Goal: Book appointment/travel/reservation

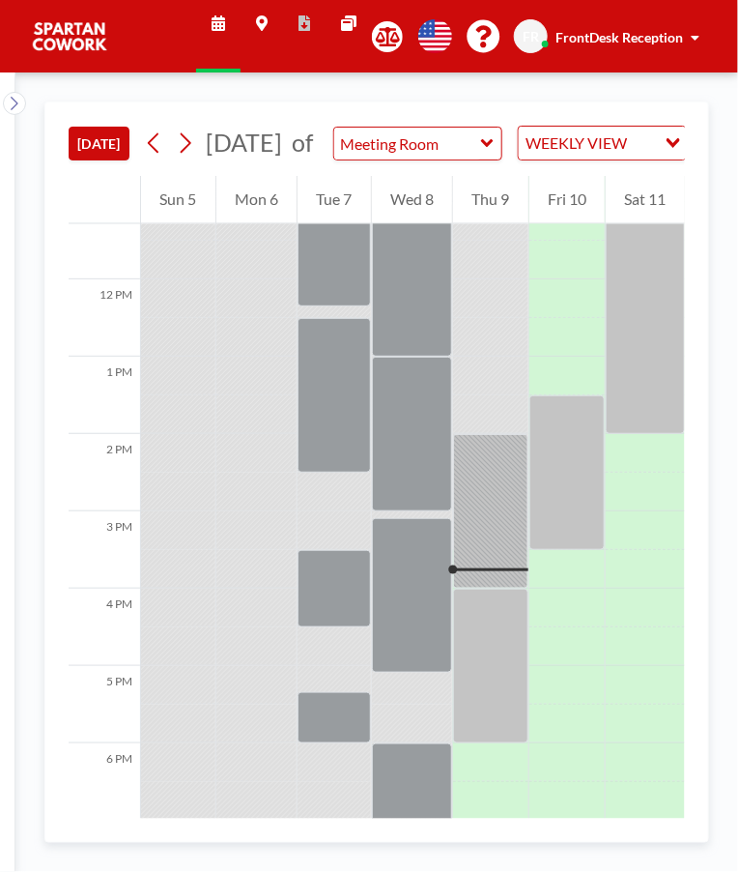
scroll to position [889, 0]
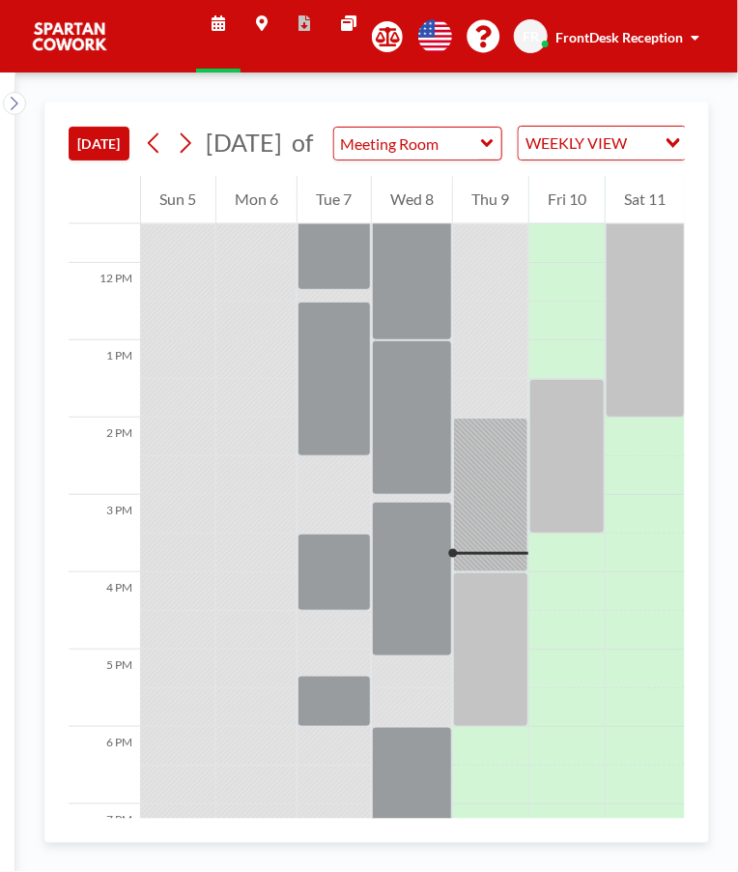
click at [503, 224] on div "Thu 9" at bounding box center [490, 200] width 75 height 48
click at [489, 527] on div at bounding box center [490, 495] width 75 height 155
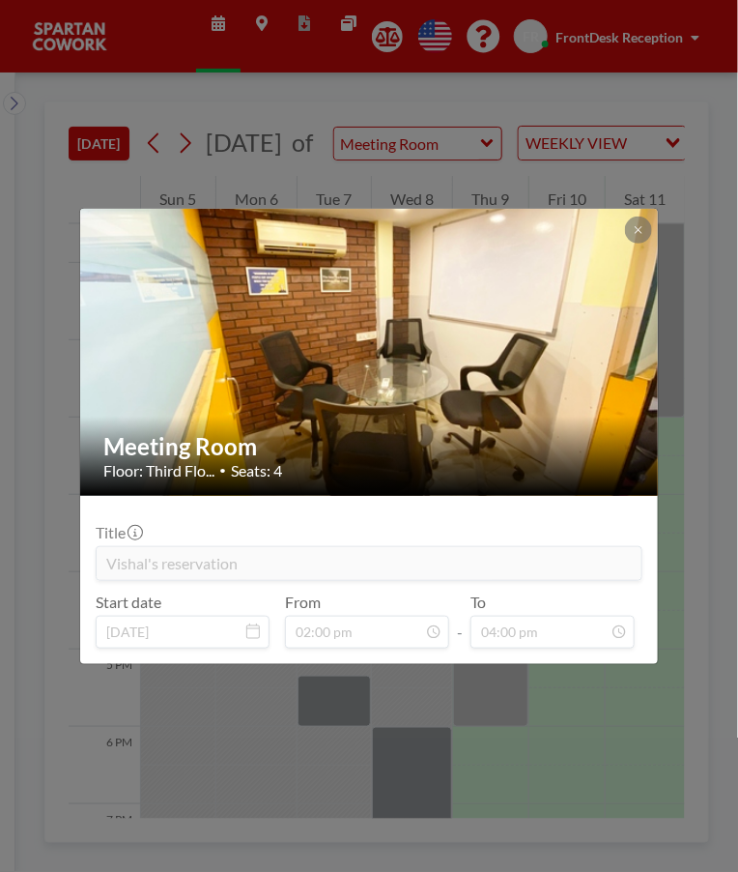
click at [643, 237] on button at bounding box center [638, 229] width 27 height 27
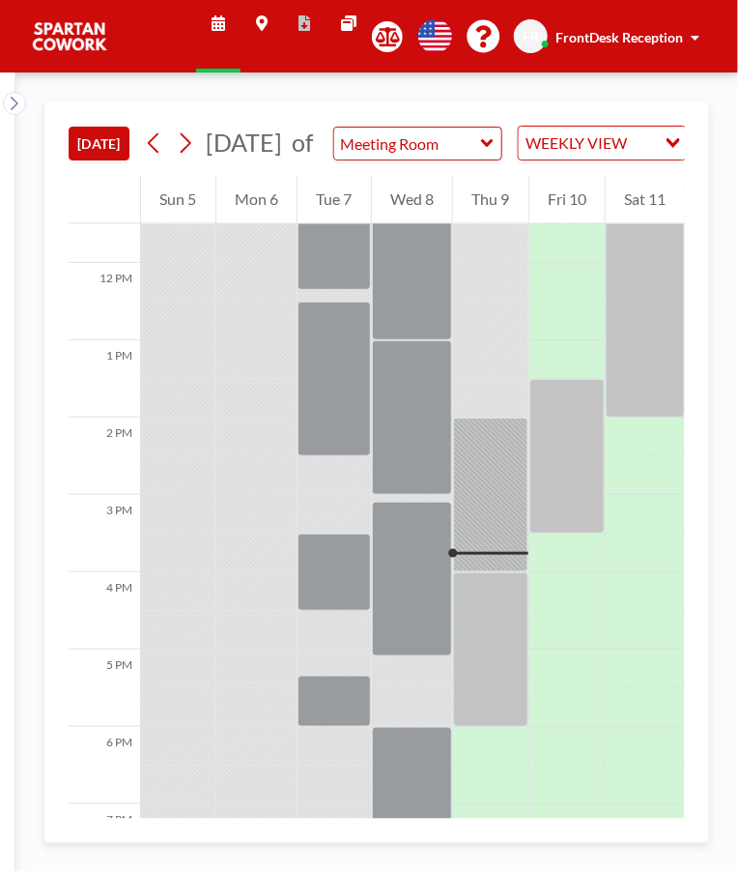
click at [486, 645] on div at bounding box center [490, 649] width 75 height 155
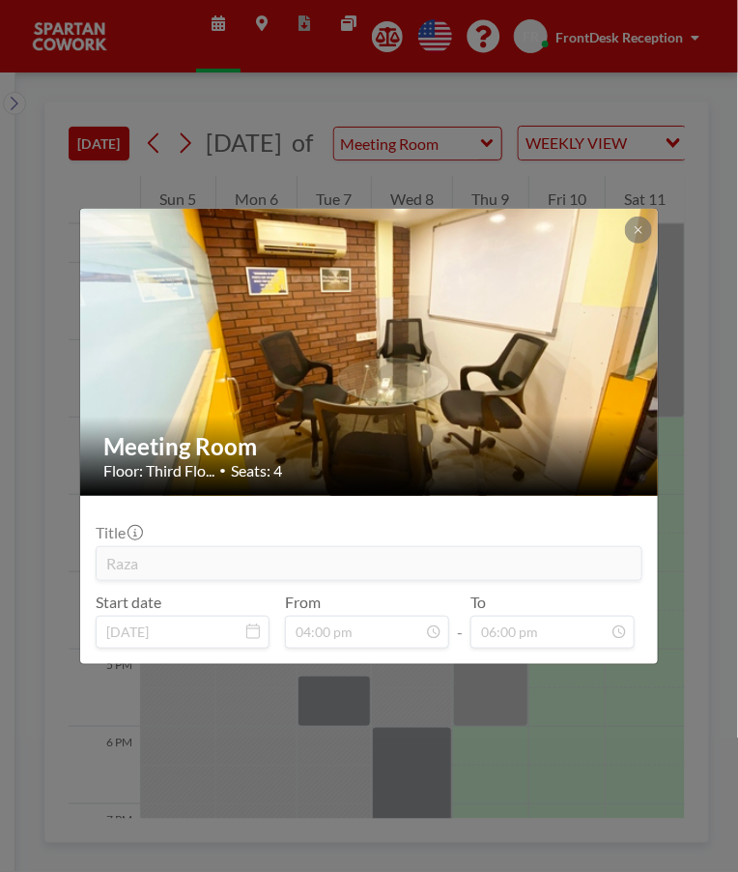
click at [629, 240] on div at bounding box center [638, 229] width 27 height 27
click at [638, 229] on icon at bounding box center [638, 229] width 7 height 7
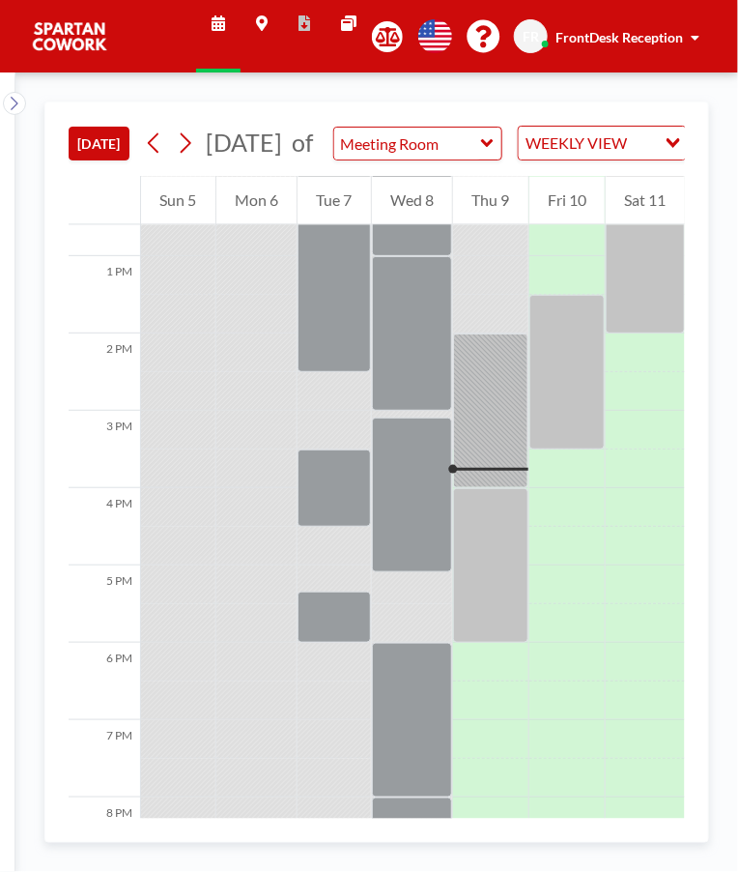
scroll to position [974, 0]
click at [502, 487] on div at bounding box center [490, 409] width 75 height 155
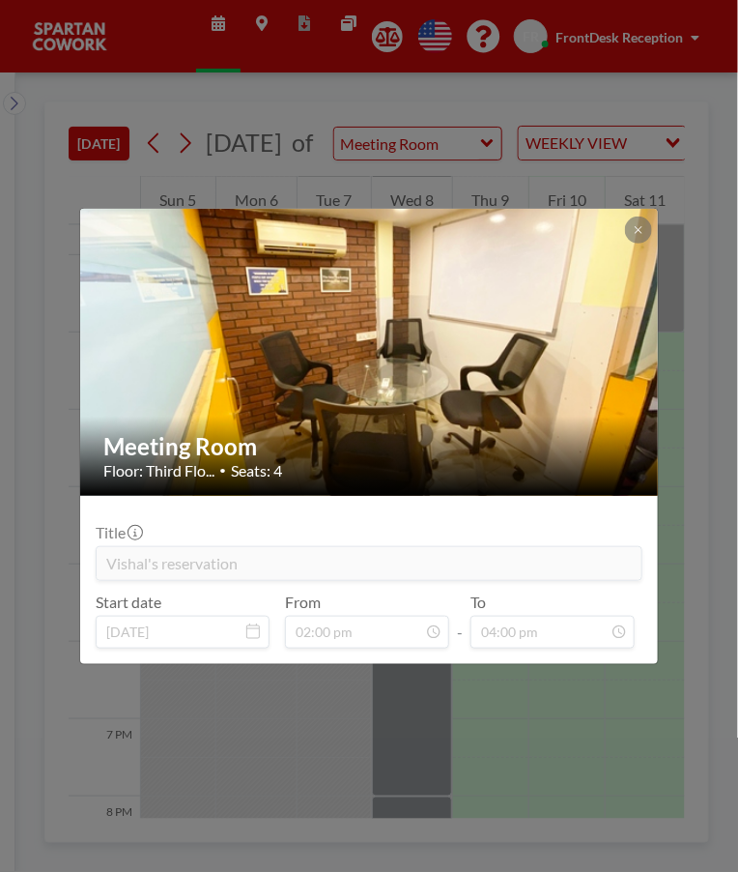
click at [636, 232] on icon at bounding box center [638, 229] width 7 height 7
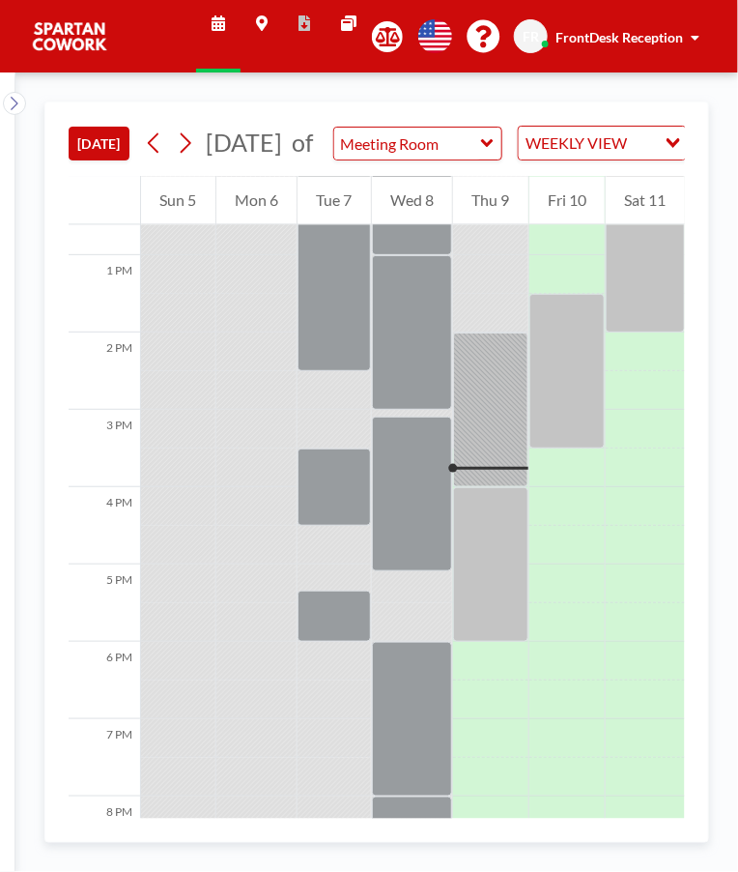
click at [511, 487] on div at bounding box center [490, 409] width 75 height 155
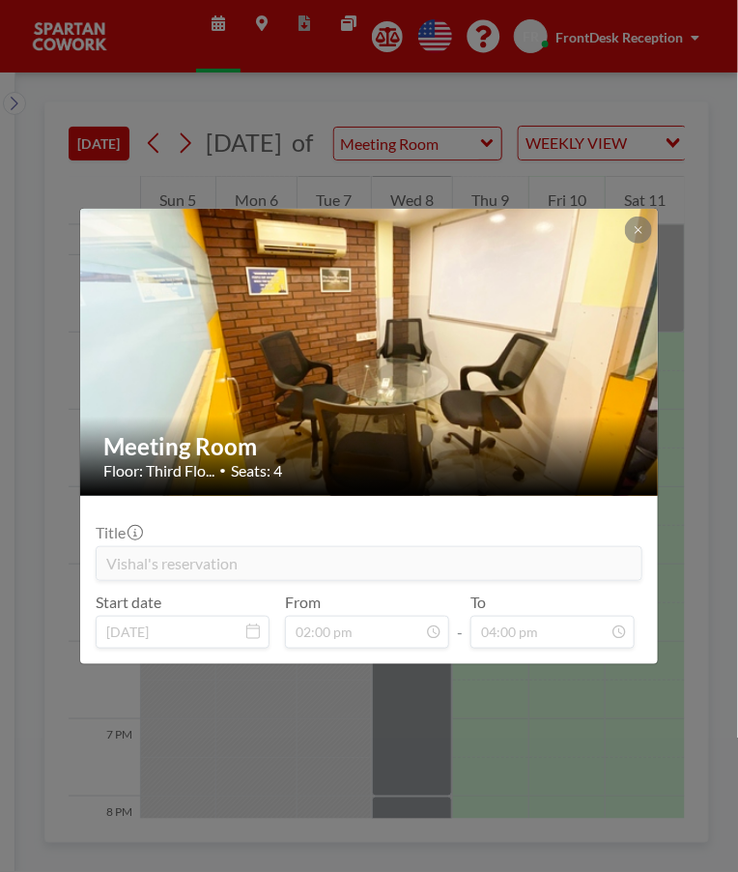
click at [638, 229] on icon at bounding box center [638, 229] width 7 height 7
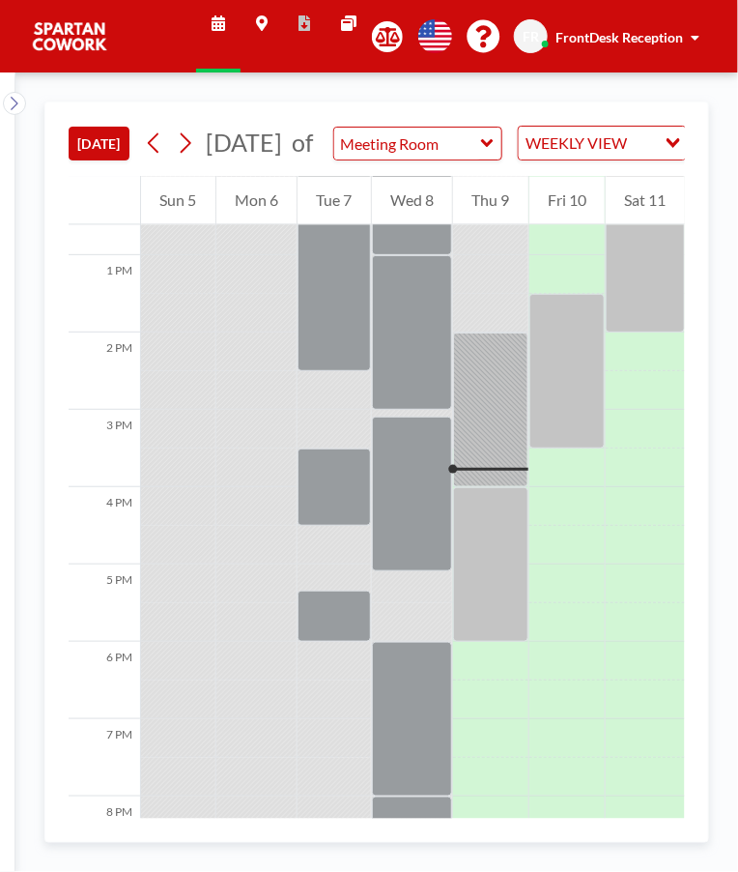
click at [497, 487] on div at bounding box center [490, 409] width 75 height 155
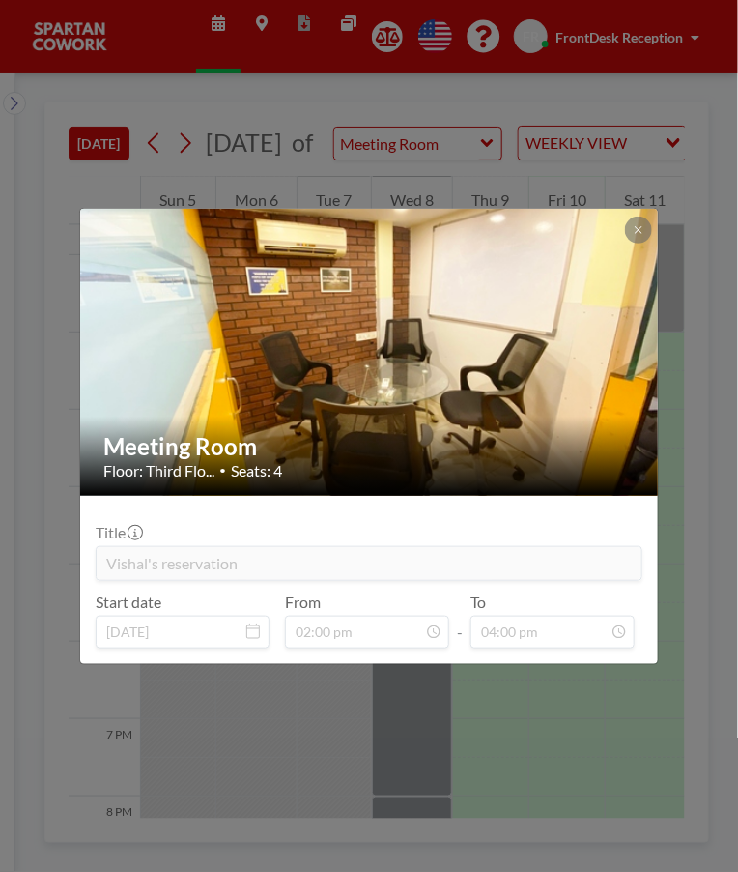
click at [597, 743] on div "Meeting Room Floor: Third Flo... • Seats: 4 Title Vishal's reservation Start da…" at bounding box center [369, 436] width 738 height 872
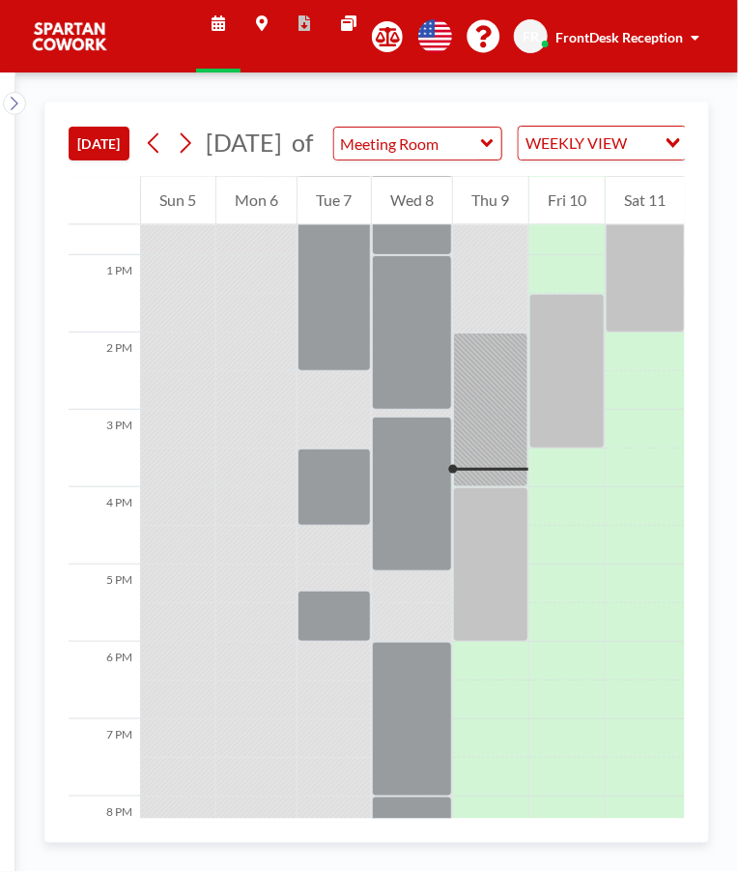
click at [497, 610] on div at bounding box center [490, 564] width 75 height 155
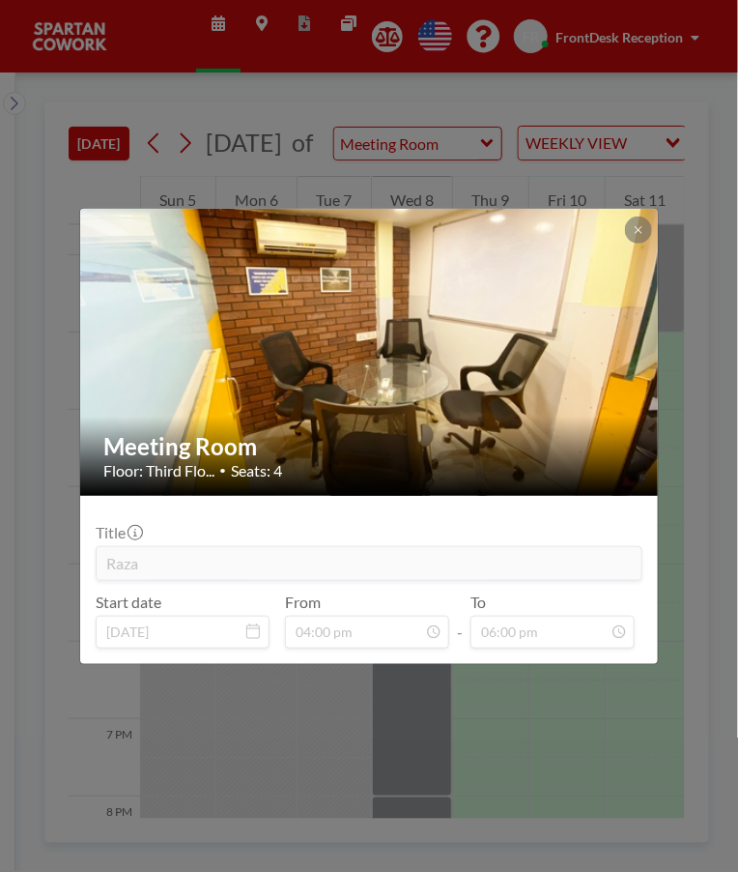
click at [583, 713] on div "Meeting Room Floor: Third Flo... • Seats: 4 Title Raza Start date [DATE] From 0…" at bounding box center [369, 436] width 738 height 872
